Goal: Subscribe to service/newsletter

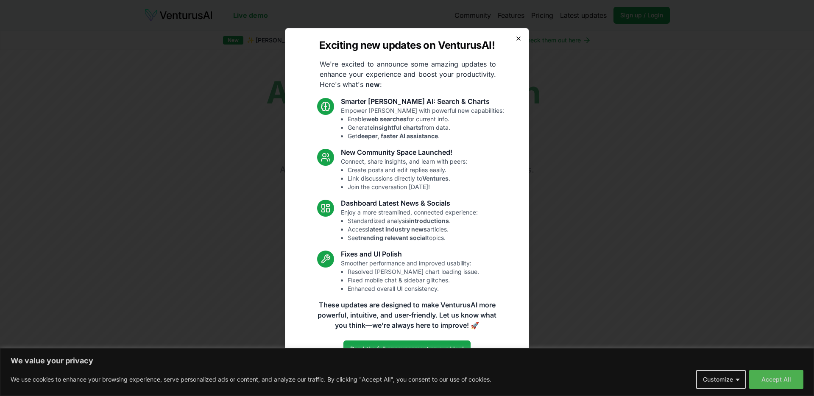
click at [518, 39] on icon "button" at bounding box center [518, 38] width 3 height 3
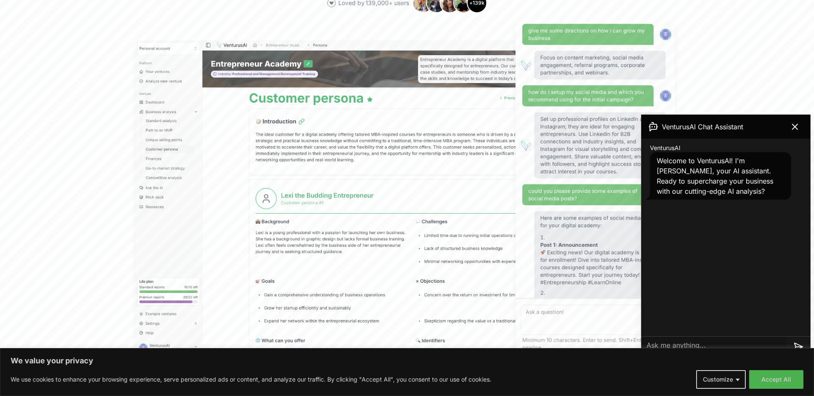
scroll to position [248, 0]
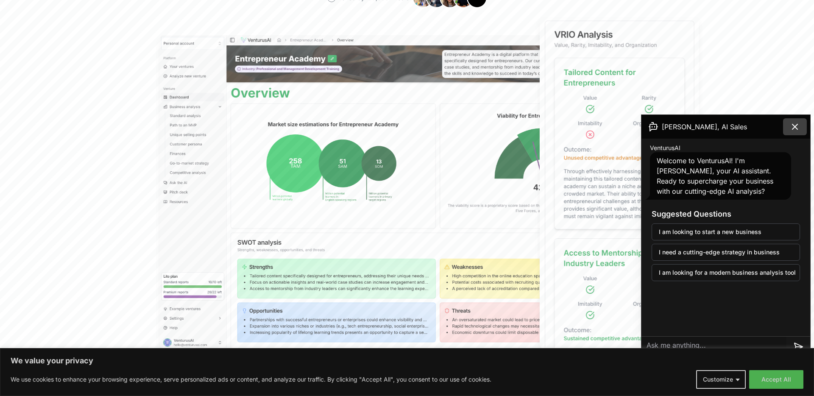
click at [794, 129] on icon at bounding box center [795, 127] width 10 height 10
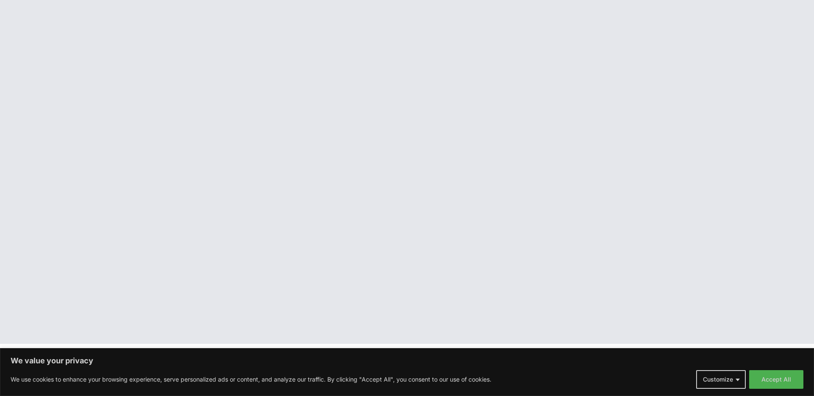
scroll to position [1360, 0]
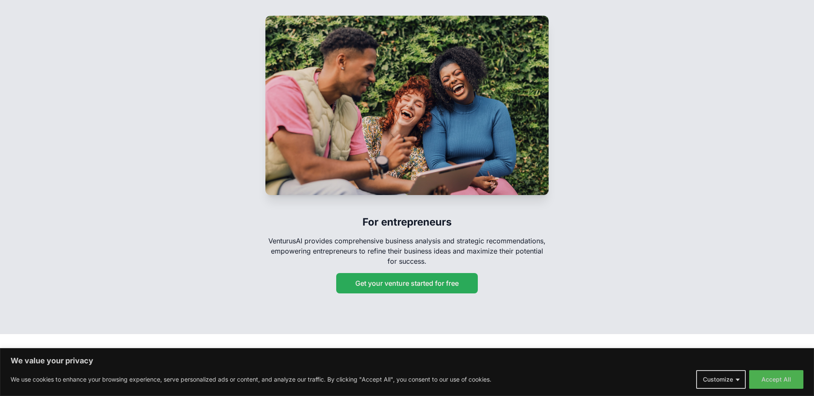
click at [387, 273] on button "Get your venture started for free" at bounding box center [407, 283] width 142 height 20
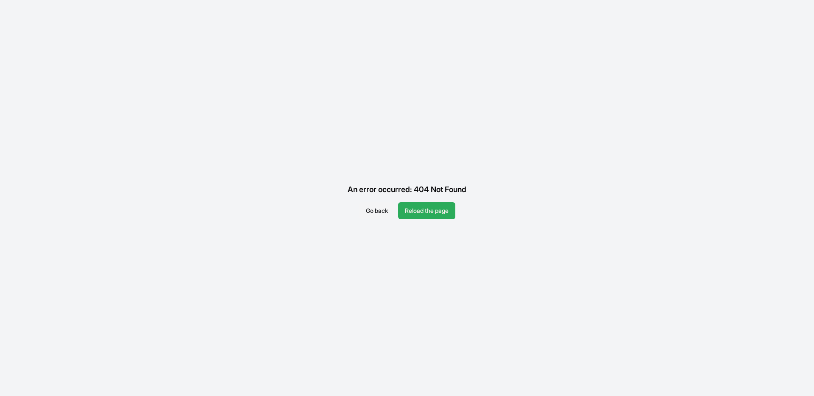
click at [419, 215] on button "Reload the page" at bounding box center [426, 210] width 57 height 17
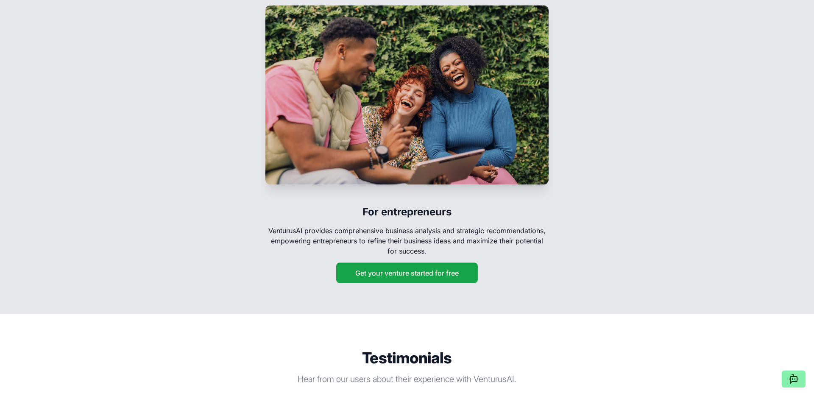
scroll to position [1381, 0]
